Goal: Task Accomplishment & Management: Complete application form

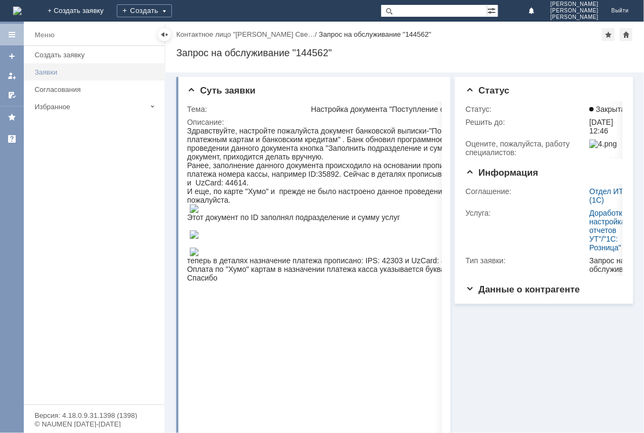
click at [50, 68] on div "Заявки" at bounding box center [96, 72] width 123 height 8
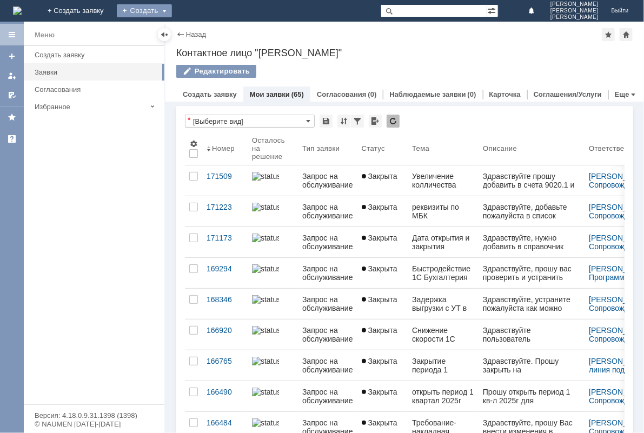
click at [172, 11] on div "Создать" at bounding box center [144, 10] width 55 height 13
click at [201, 31] on link "Заявка" at bounding box center [160, 32] width 82 height 13
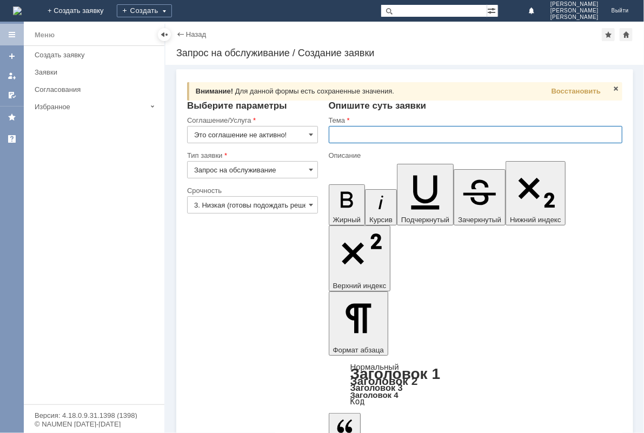
click at [352, 134] on input "text" at bounding box center [476, 134] width 294 height 17
type input "Ускорение"
click at [52, 73] on div "Заявки" at bounding box center [96, 72] width 123 height 8
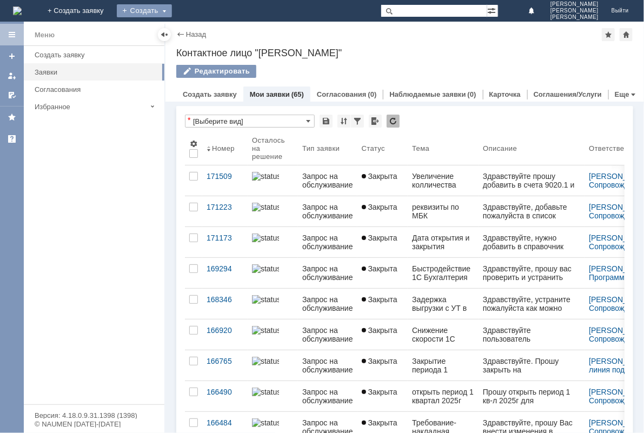
click at [172, 11] on div "Создать" at bounding box center [144, 10] width 55 height 13
click at [201, 30] on link "Заявка" at bounding box center [160, 32] width 82 height 13
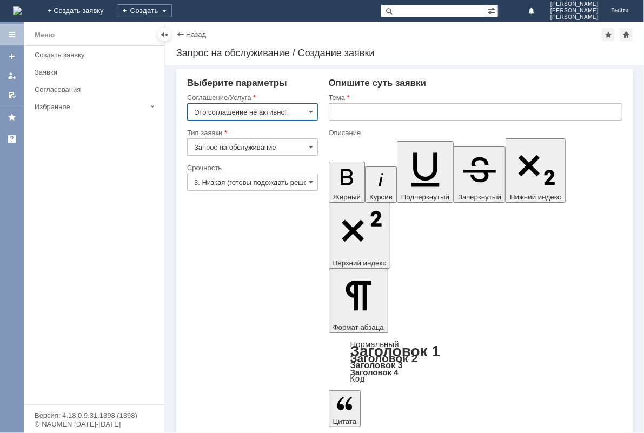
click at [369, 111] on input "text" at bounding box center [476, 111] width 294 height 17
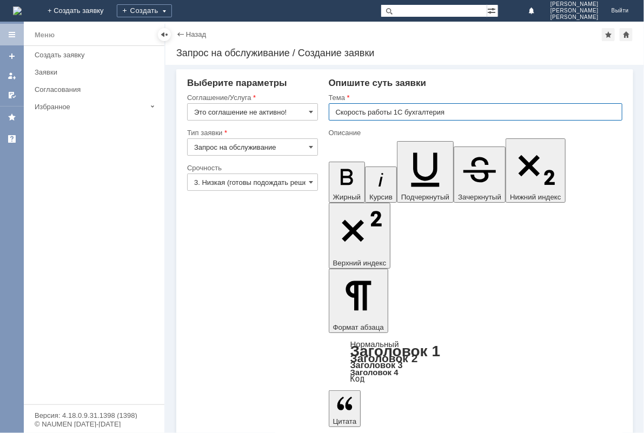
drag, startPoint x: 459, startPoint y: 114, endPoint x: 315, endPoint y: 118, distance: 144.5
type input "Скорость работы 1С бухгалтерия"
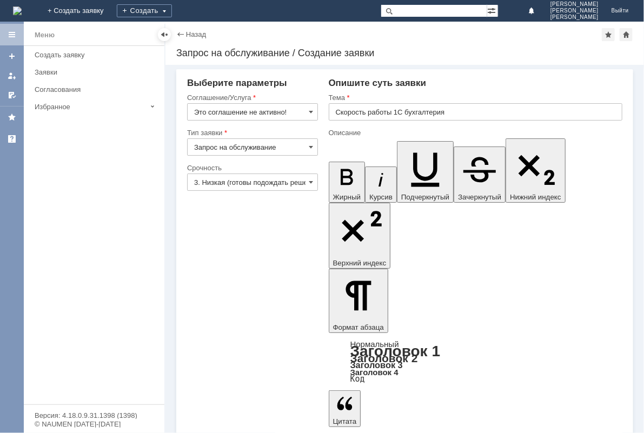
click at [236, 178] on input "3. Низкая (готовы подождать решение)" at bounding box center [252, 182] width 131 height 17
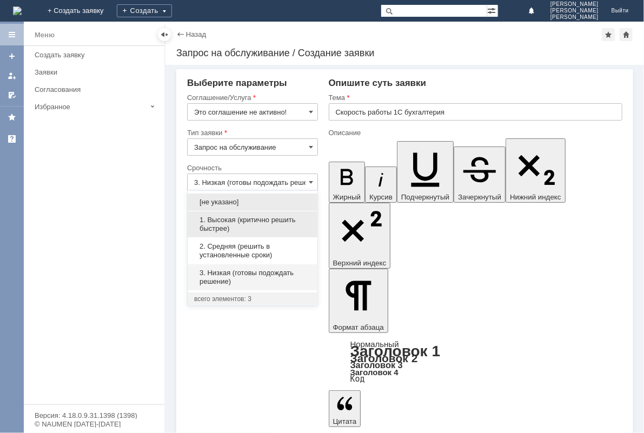
click at [229, 217] on span "1. Высокая (критично решить быстрее)" at bounding box center [252, 224] width 117 height 17
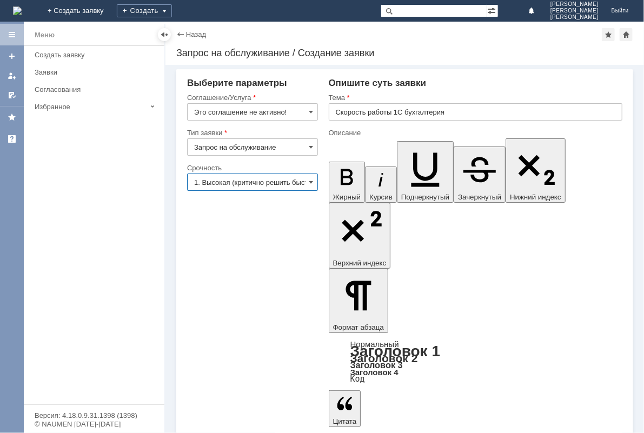
type input "1. Высокая (критично решить быстрее)"
